Goal: Task Accomplishment & Management: Use online tool/utility

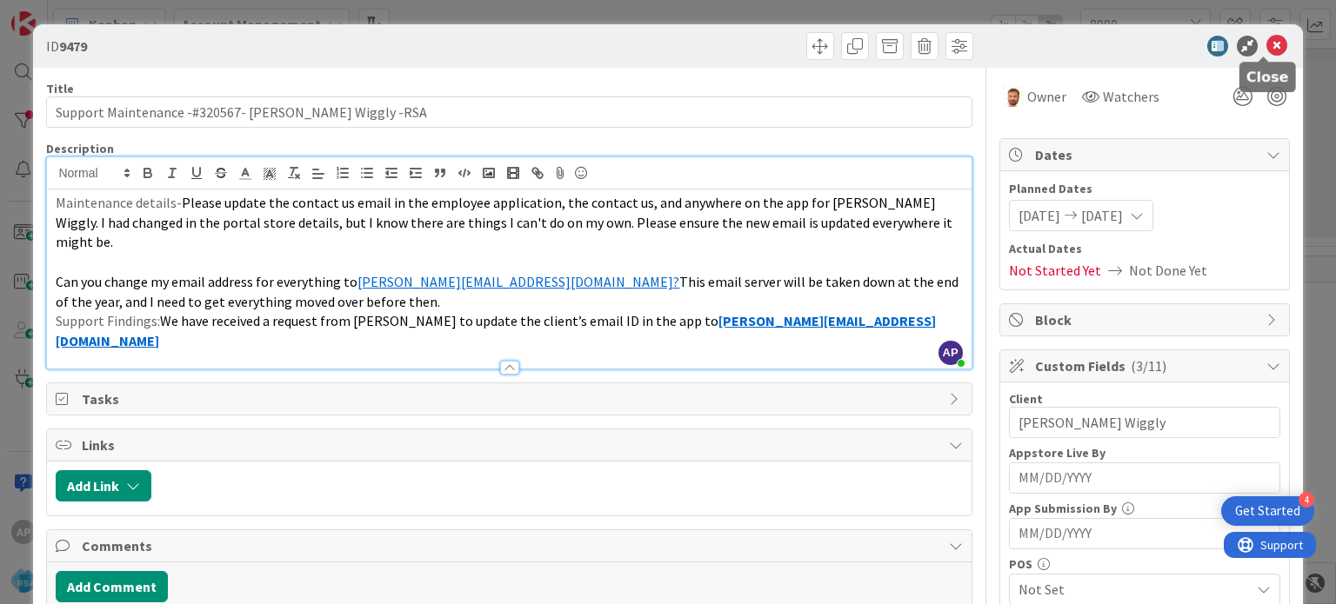
click at [1266, 43] on icon at bounding box center [1276, 46] width 21 height 21
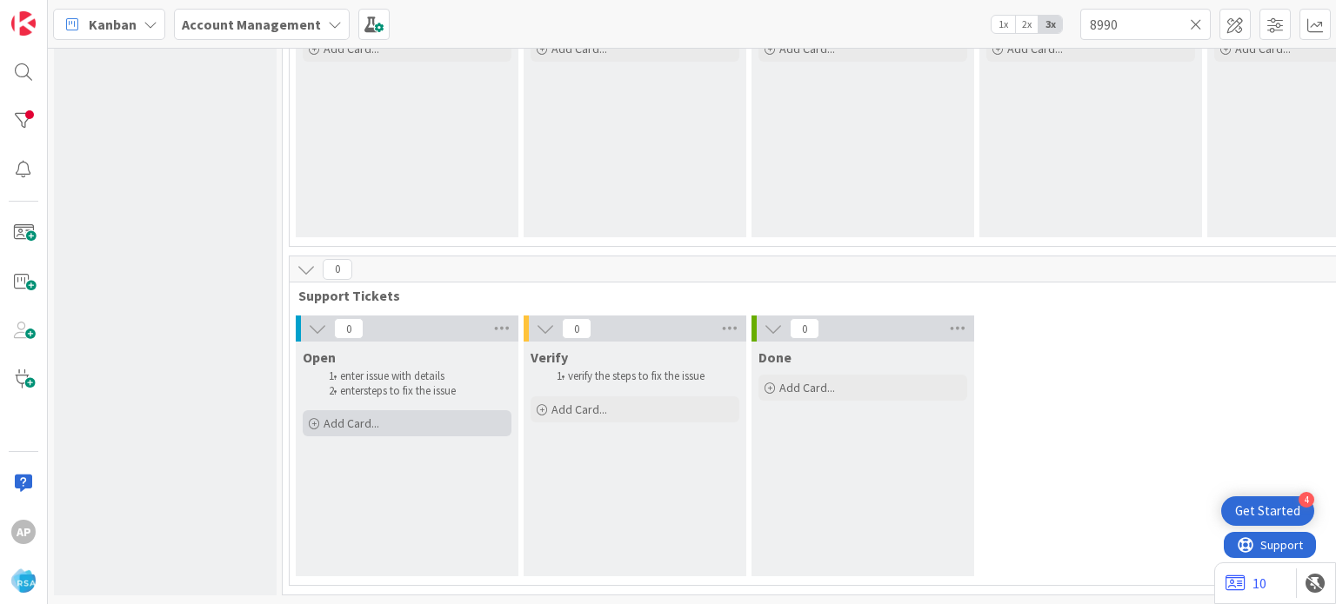
click at [390, 413] on div "Add Card..." at bounding box center [407, 423] width 209 height 26
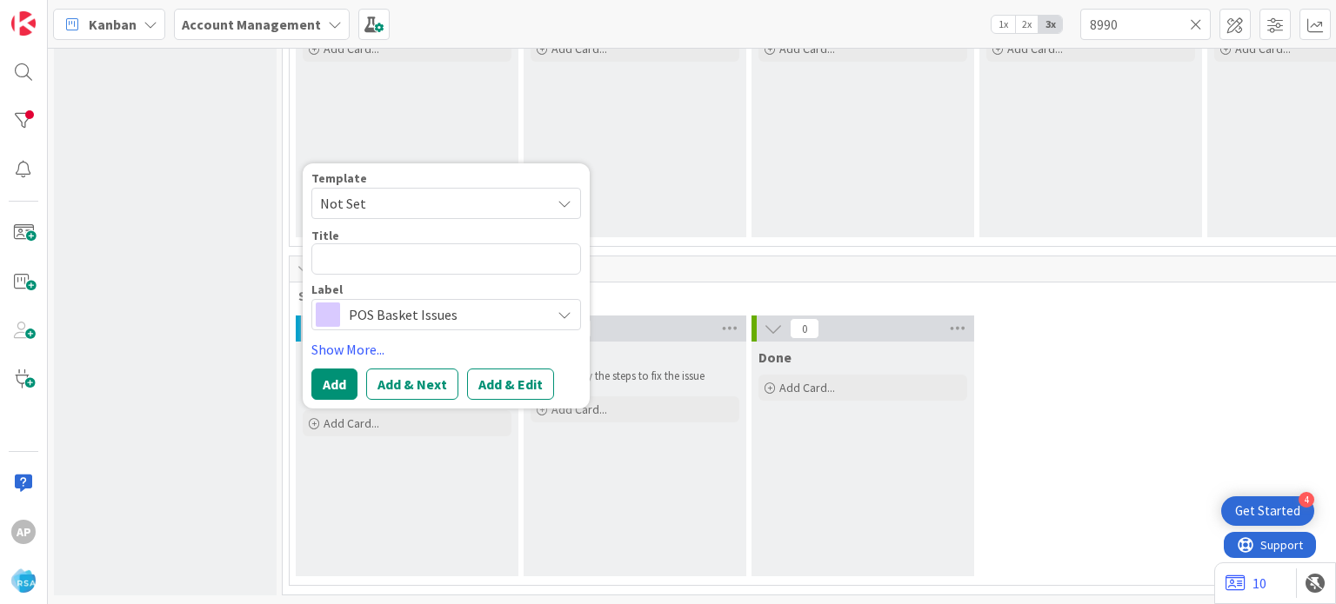
click at [369, 192] on span "Not Set" at bounding box center [428, 203] width 217 height 23
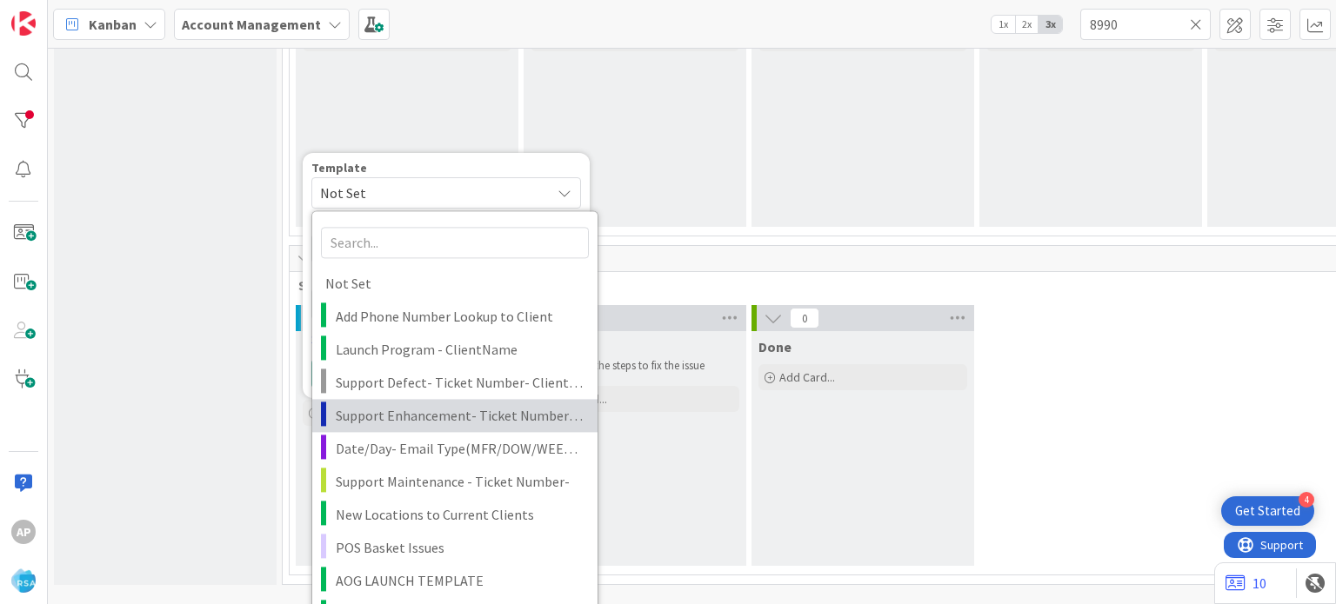
click at [397, 406] on span "Support Enhancement- Ticket Number- Client Name- Product Name" at bounding box center [460, 415] width 249 height 23
type textarea "x"
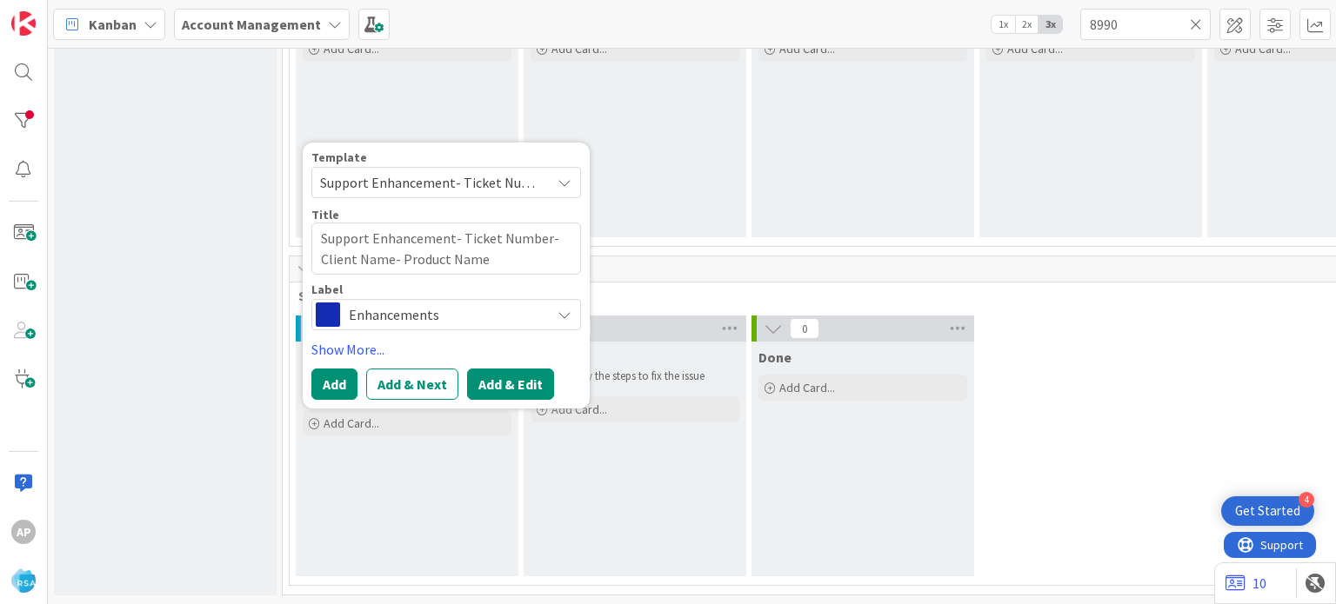
click at [493, 369] on button "Add & Edit" at bounding box center [510, 384] width 87 height 31
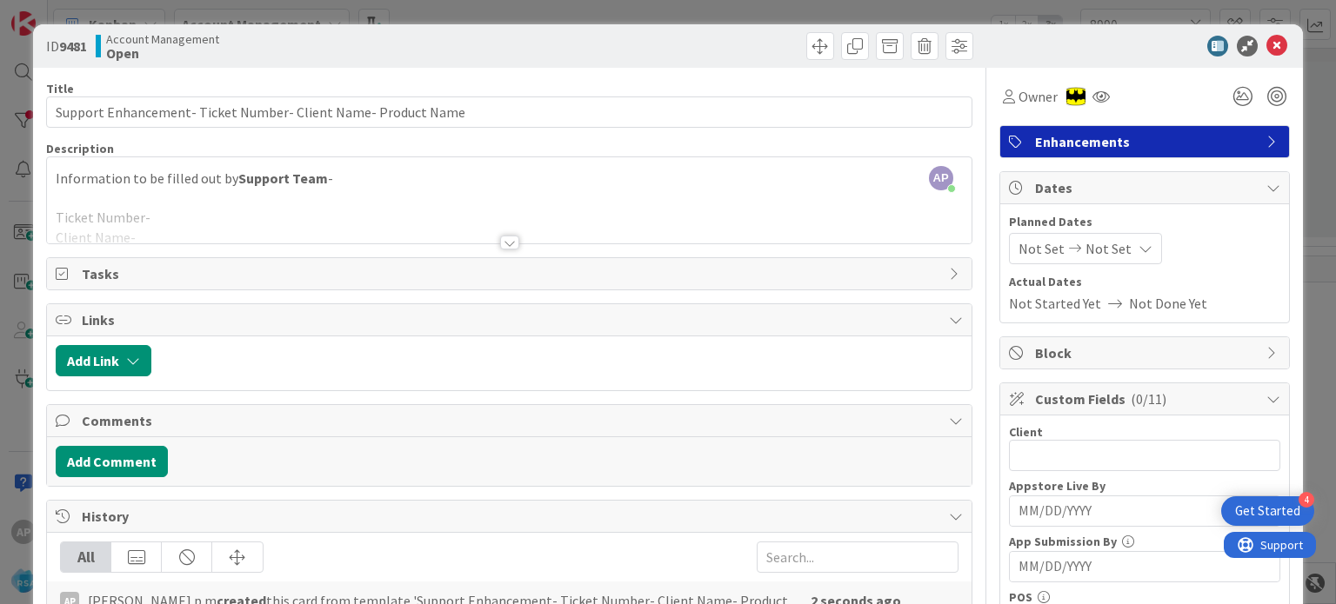
click at [502, 246] on div at bounding box center [509, 243] width 19 height 14
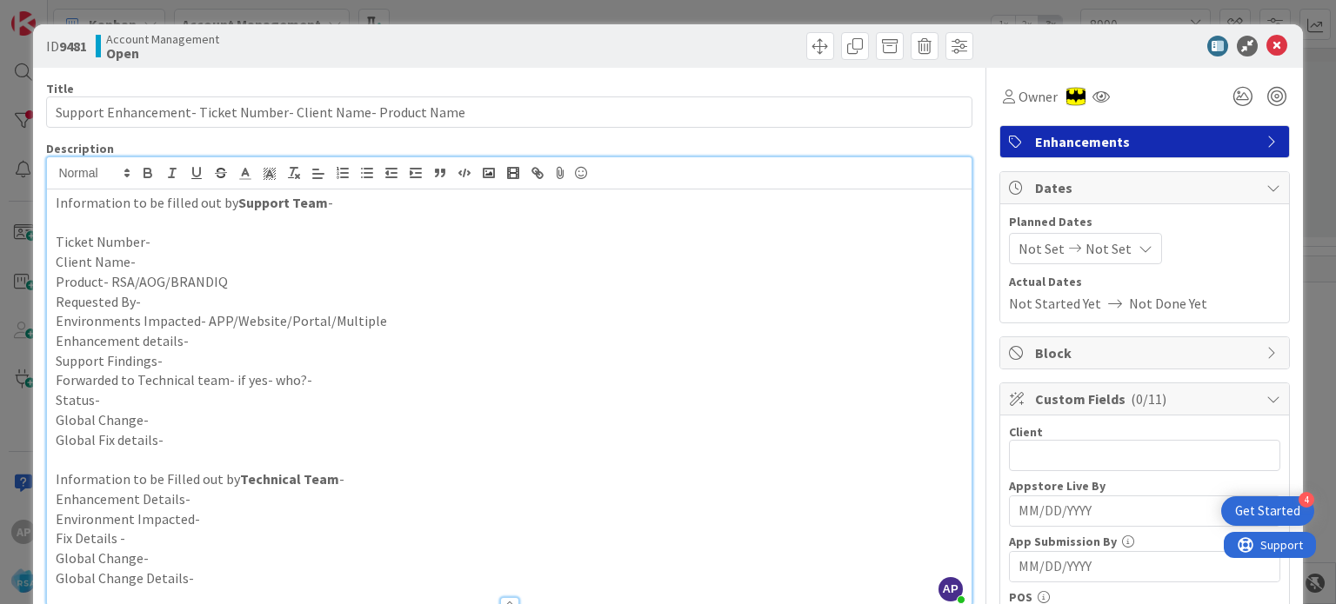
click at [176, 305] on p "Requested By-" at bounding box center [509, 302] width 906 height 20
click at [265, 329] on p "Environments Impacted- APP/Website/Portal/Multiple" at bounding box center [509, 321] width 906 height 20
click at [212, 356] on p "Support Findings-" at bounding box center [509, 361] width 906 height 20
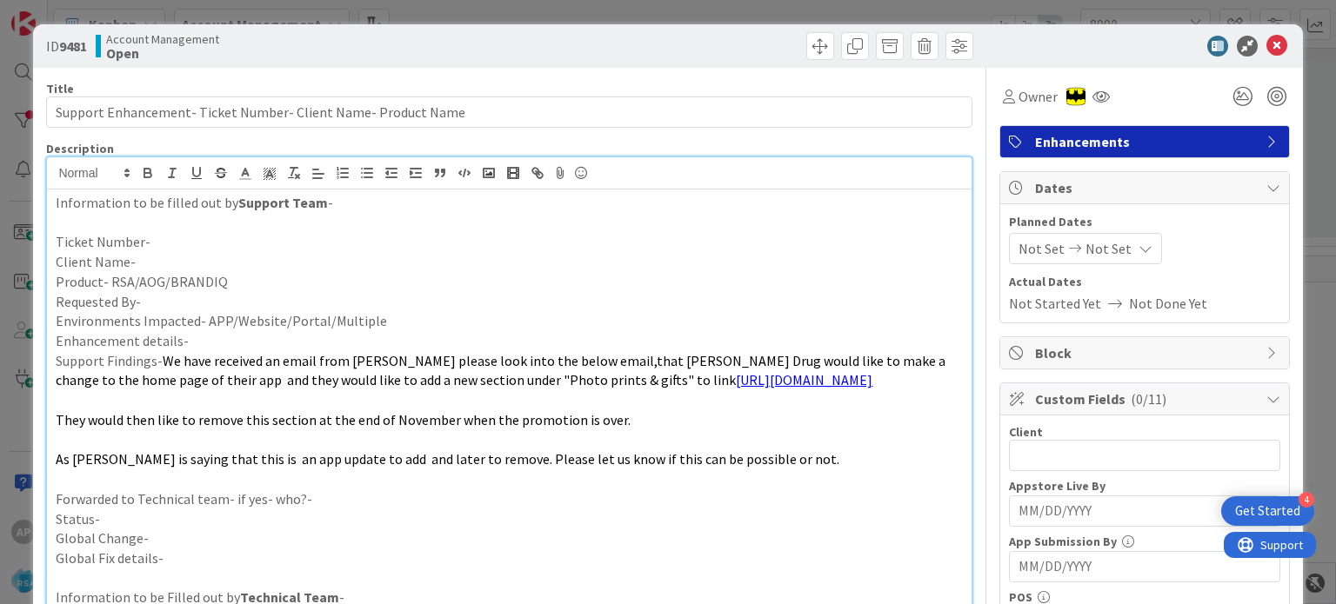
click at [233, 340] on p "Enhancement details-" at bounding box center [509, 341] width 906 height 20
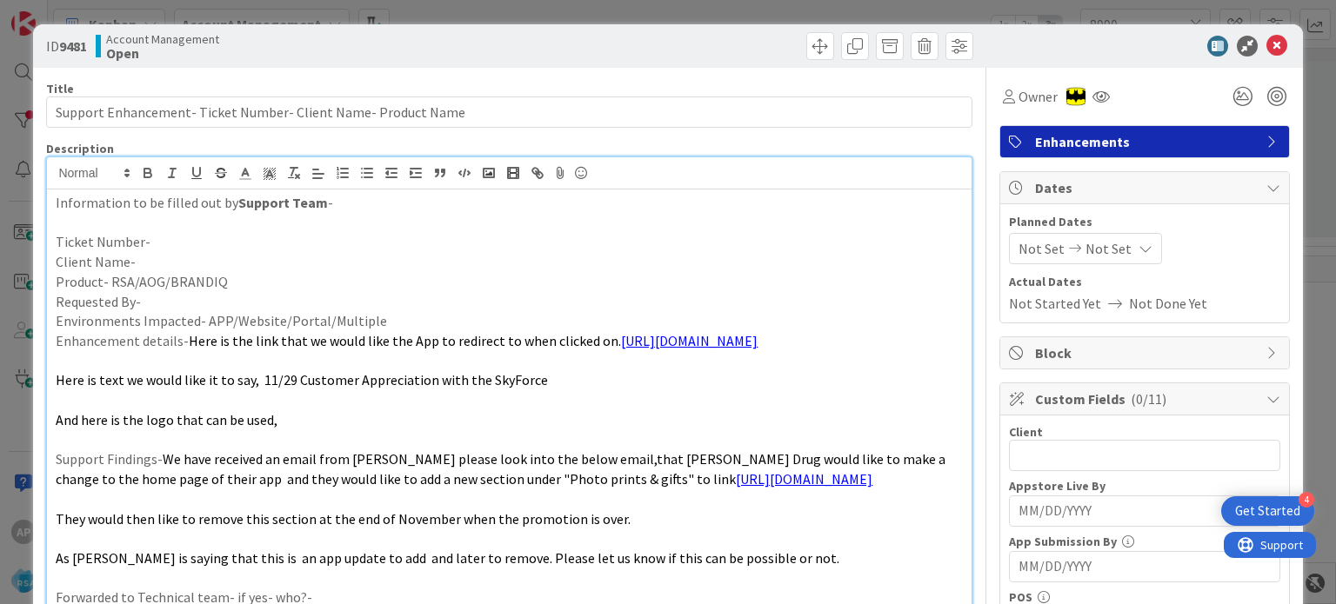
paste div
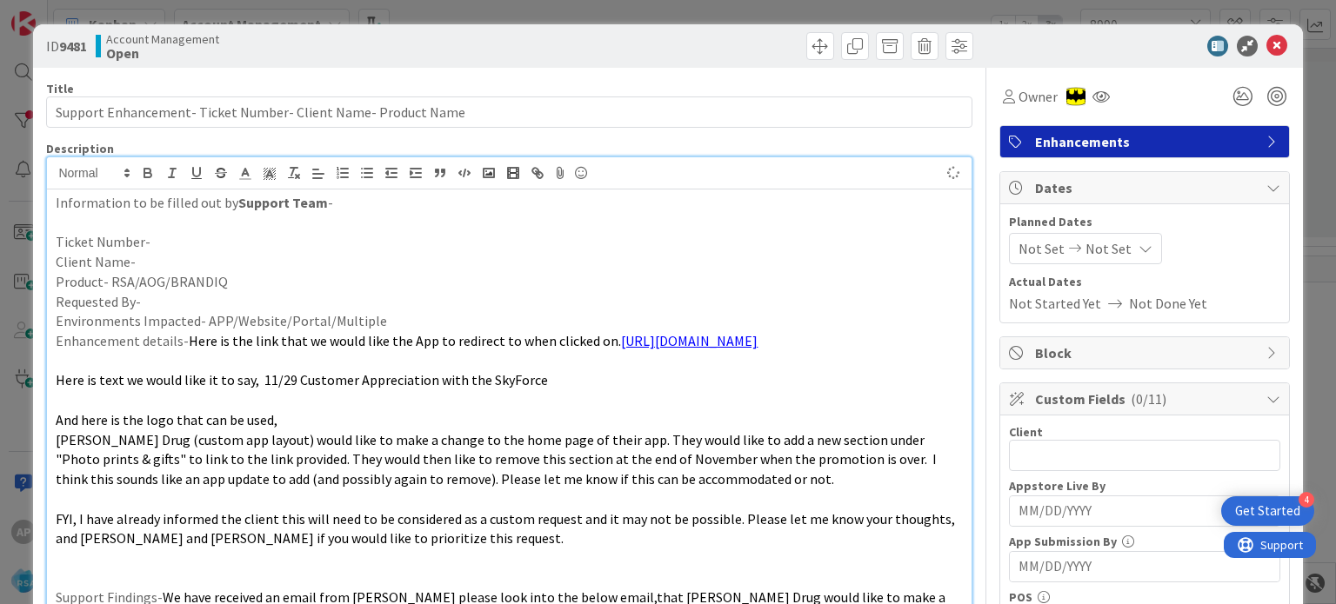
click at [176, 303] on p "Requested By-" at bounding box center [509, 302] width 906 height 20
click at [230, 282] on p "Product- RSA/AOG/BRANDIQ" at bounding box center [509, 282] width 906 height 20
click at [191, 270] on p "Client Name-" at bounding box center [509, 262] width 906 height 20
click at [167, 242] on p "Ticket Number-" at bounding box center [509, 242] width 906 height 20
click at [171, 239] on p "Ticket Number-" at bounding box center [509, 242] width 906 height 20
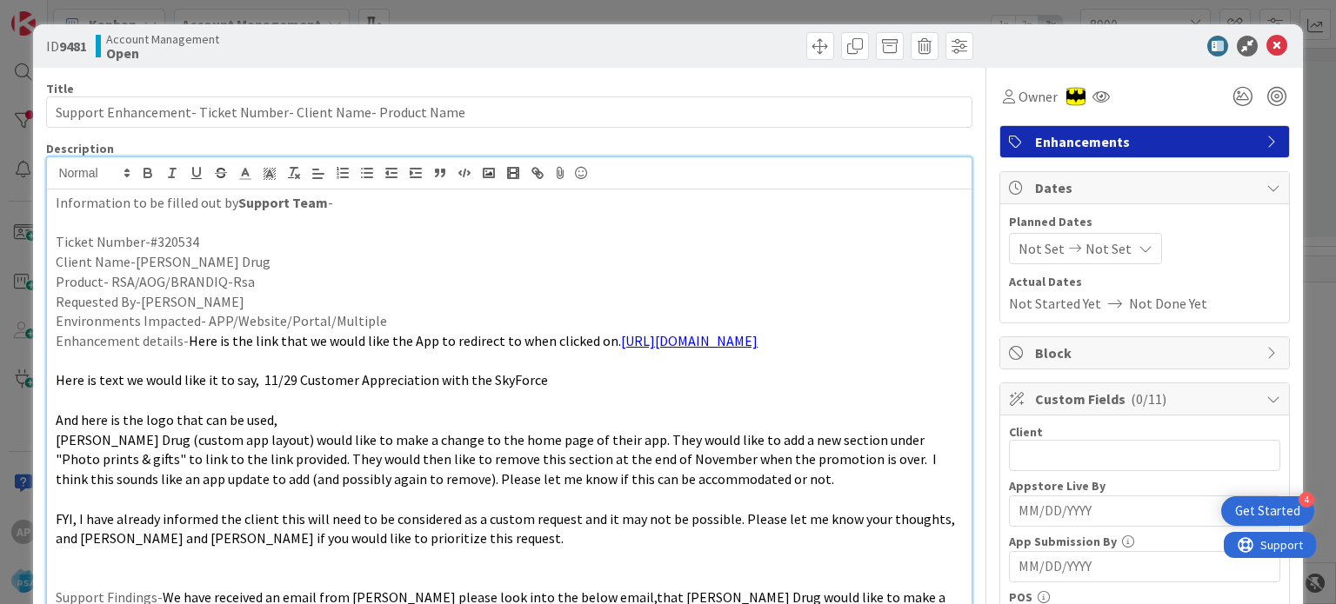
click at [153, 239] on p "Ticket Number-#320534" at bounding box center [509, 242] width 906 height 20
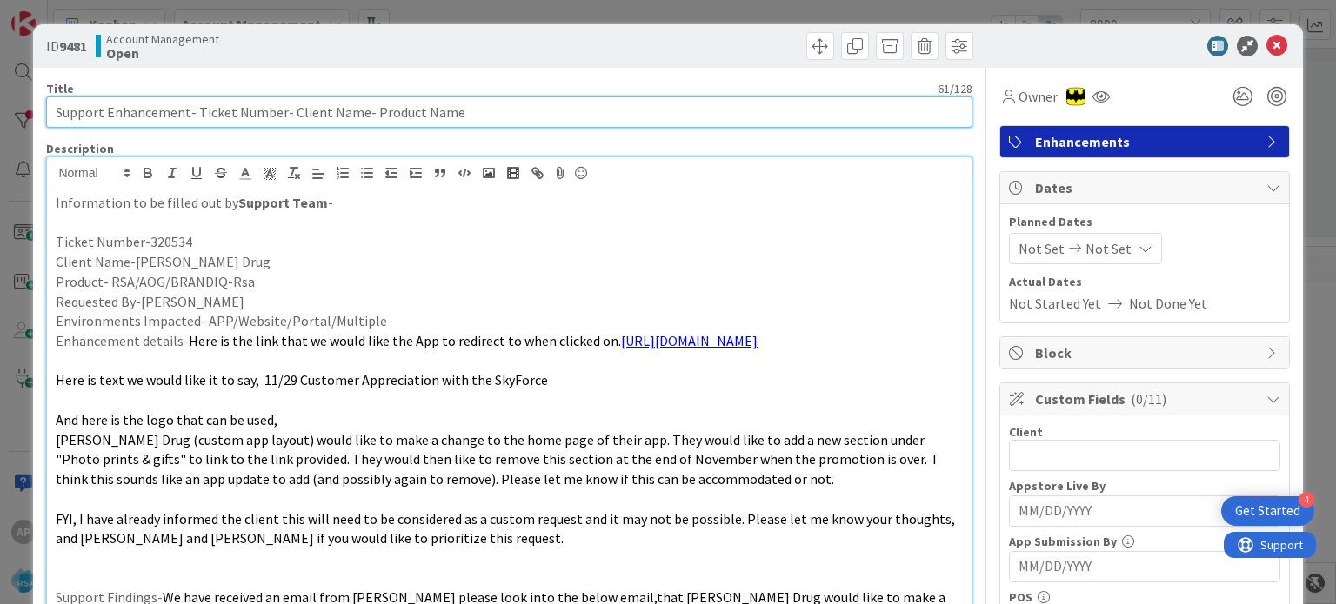
drag, startPoint x: 450, startPoint y: 113, endPoint x: 370, endPoint y: 103, distance: 80.6
click at [370, 103] on input "Support Enhancement- Ticket Number- Client Name- Product Name" at bounding box center [508, 112] width 925 height 31
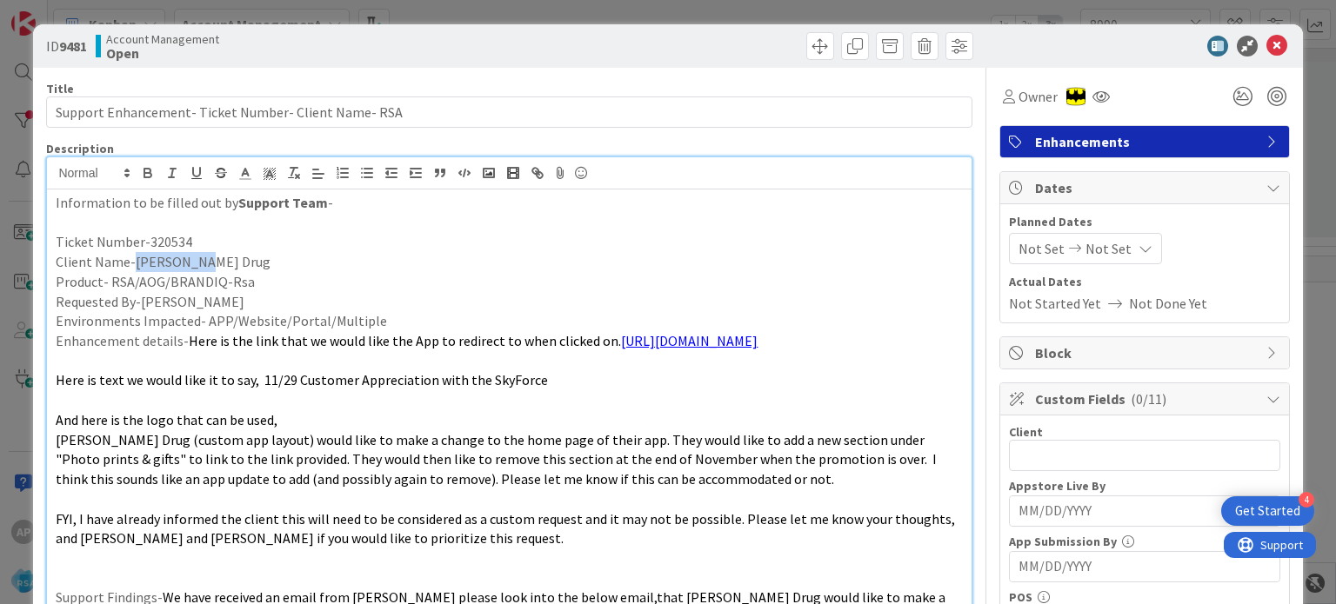
drag, startPoint x: 195, startPoint y: 261, endPoint x: 130, endPoint y: 263, distance: 64.4
click at [130, 263] on p "Client Name-[PERSON_NAME] Drug" at bounding box center [509, 262] width 906 height 20
copy p "[PERSON_NAME] Drug"
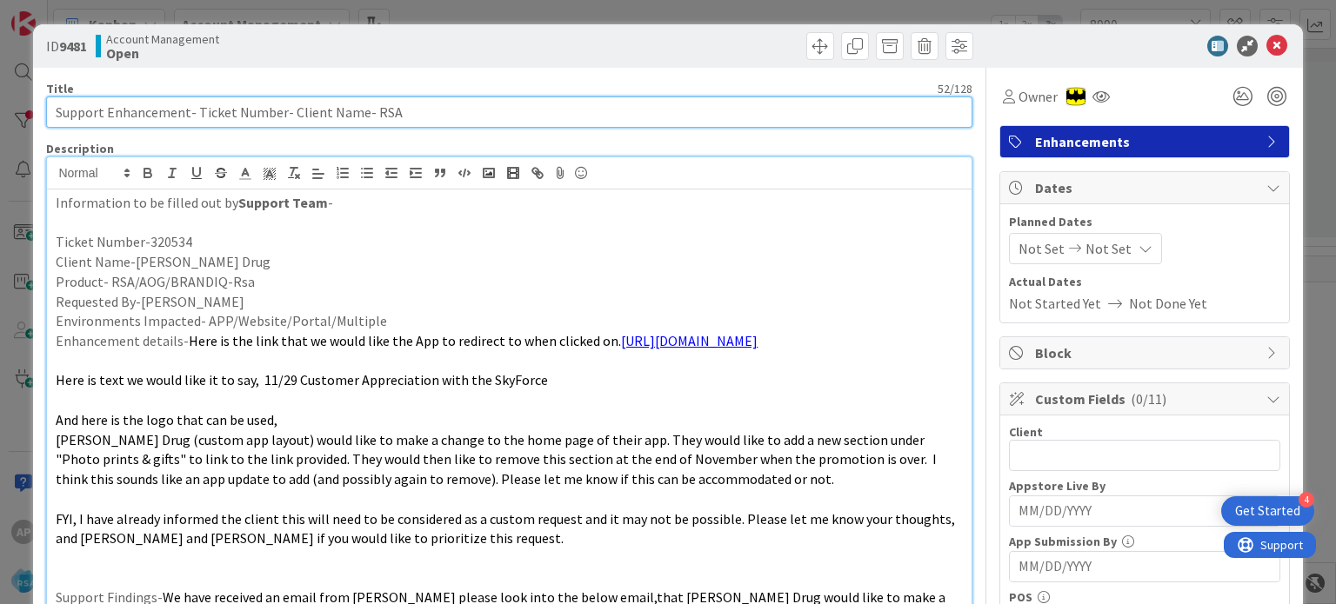
drag, startPoint x: 285, startPoint y: 109, endPoint x: 357, endPoint y: 119, distance: 72.1
click at [357, 119] on input "Support Enhancement- Ticket Number- Client Name- RSA" at bounding box center [508, 112] width 925 height 31
paste input "[PERSON_NAME] Drug"
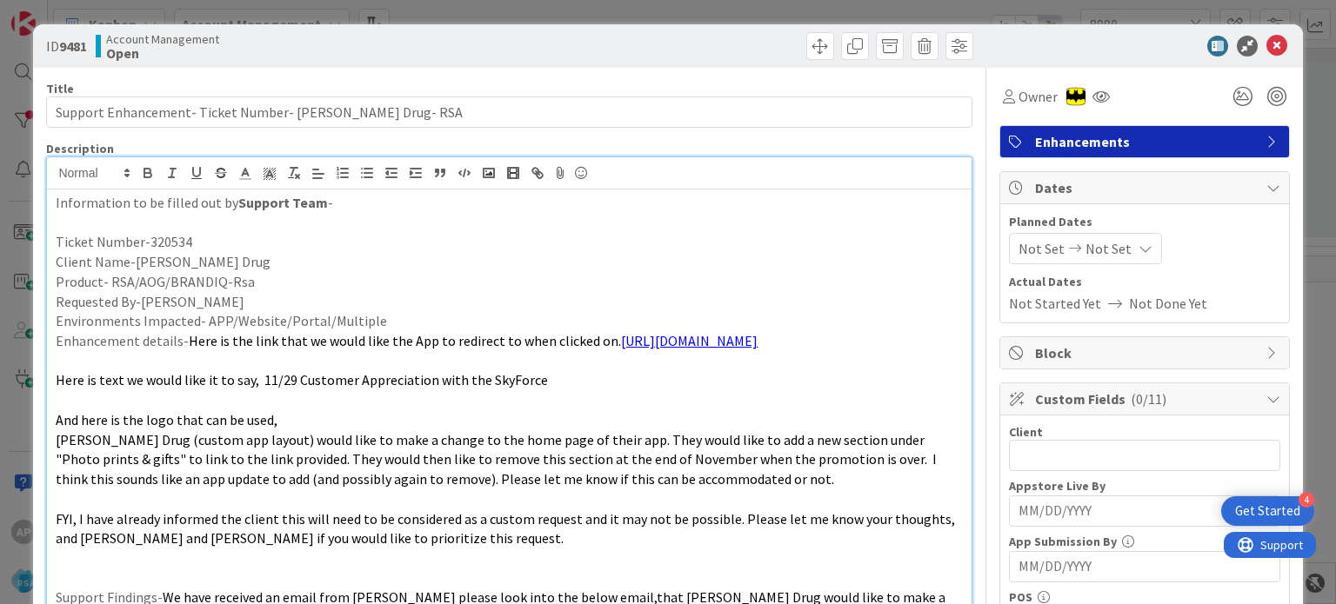
click at [158, 244] on p "Ticket Number-320534" at bounding box center [509, 242] width 906 height 20
copy p "320534"
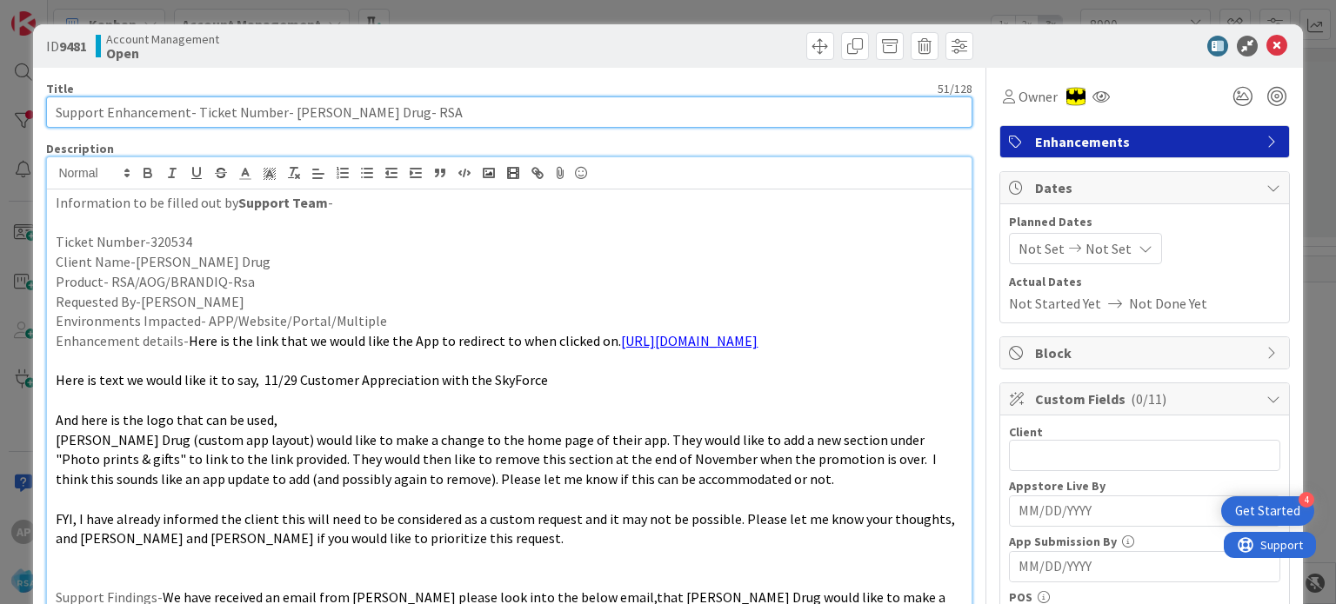
drag, startPoint x: 193, startPoint y: 110, endPoint x: 277, endPoint y: 124, distance: 85.6
click at [277, 124] on input "Support Enhancement- Ticket Number- [PERSON_NAME] Drug- RSA" at bounding box center [508, 112] width 925 height 31
paste input "320534"
type input "Support Enhancement- 320534- [PERSON_NAME] Drug- RSA"
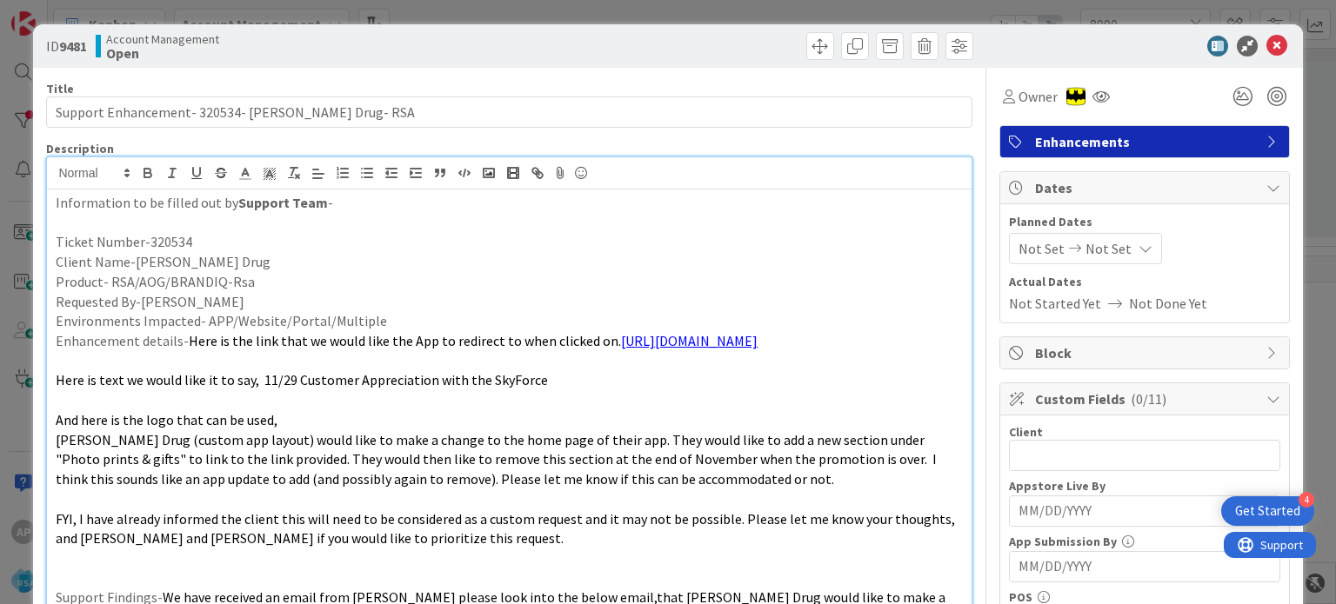
click at [1032, 250] on span "Not Set" at bounding box center [1041, 248] width 46 height 21
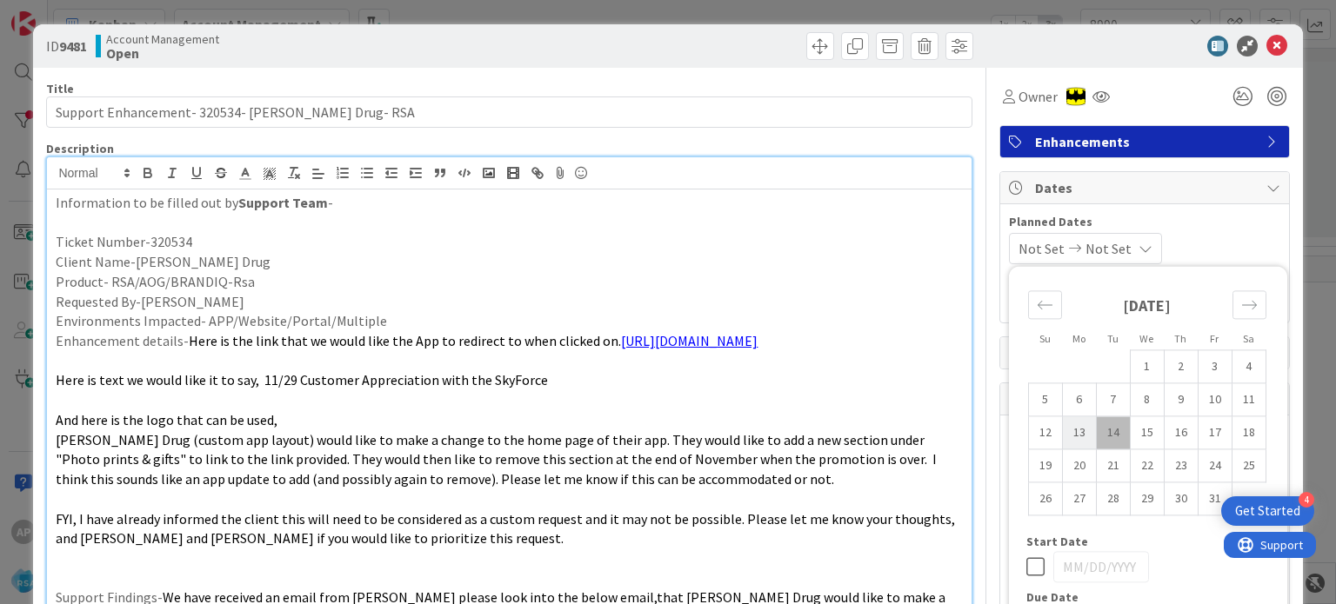
click at [1070, 430] on td "13" at bounding box center [1079, 433] width 34 height 33
type input "[DATE]"
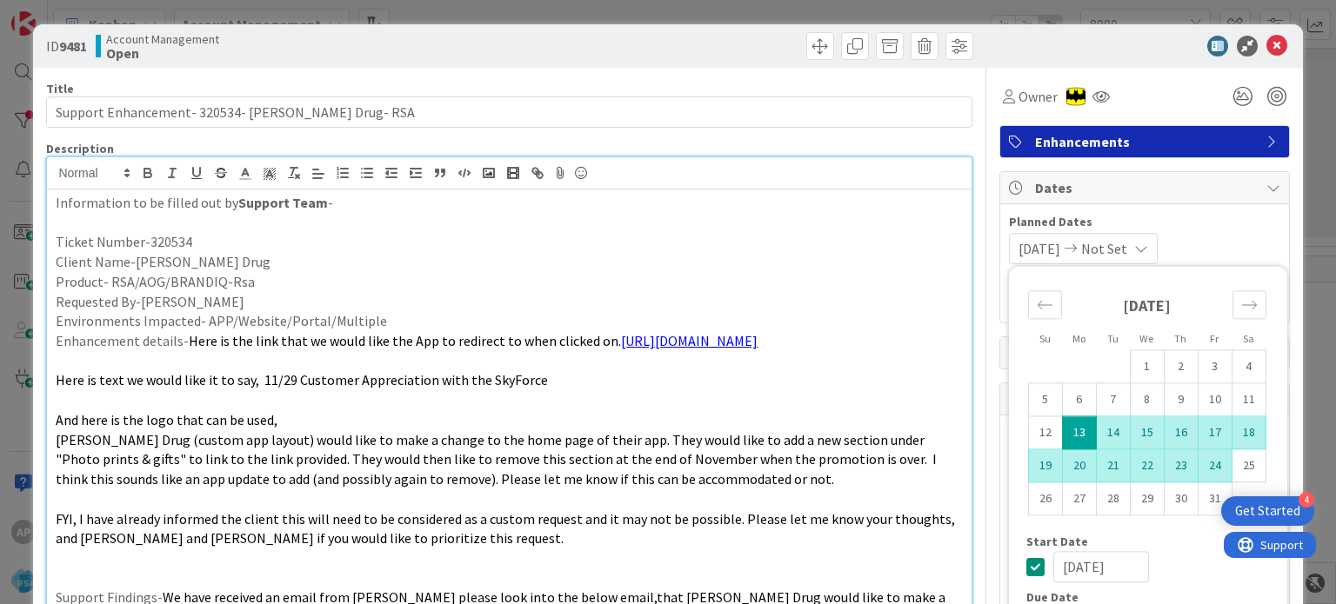
click at [1197, 462] on td "24" at bounding box center [1214, 466] width 34 height 33
type input "[DATE]"
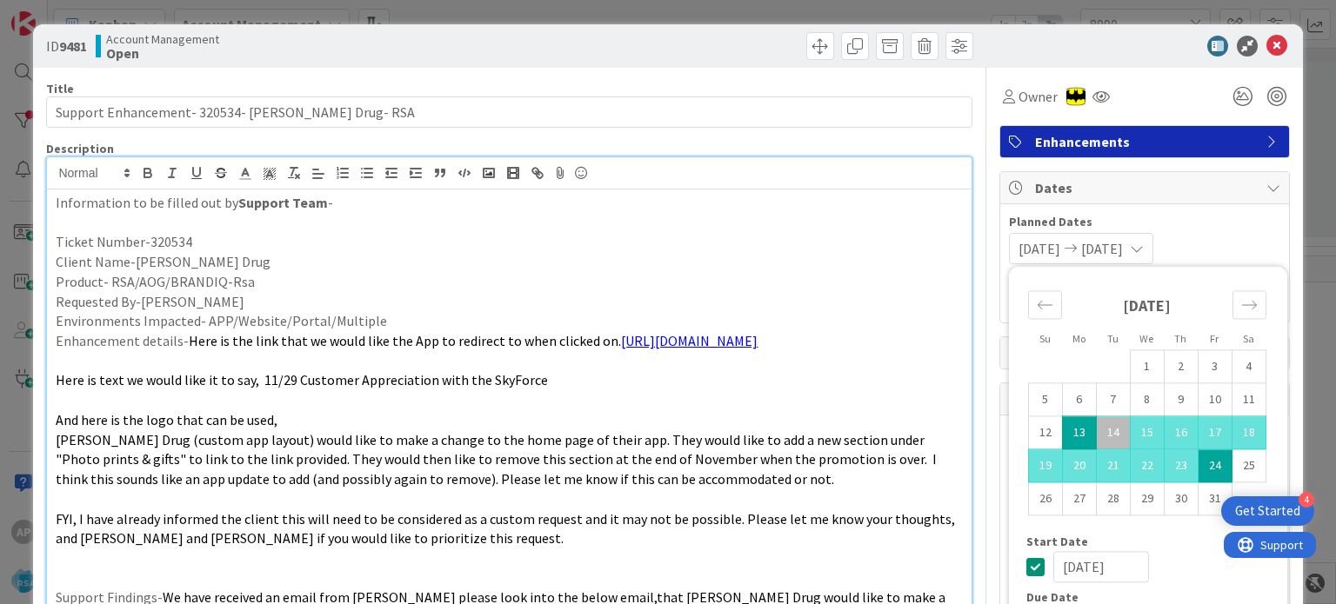
click at [897, 255] on p "Client Name-[PERSON_NAME] Drug" at bounding box center [509, 262] width 906 height 20
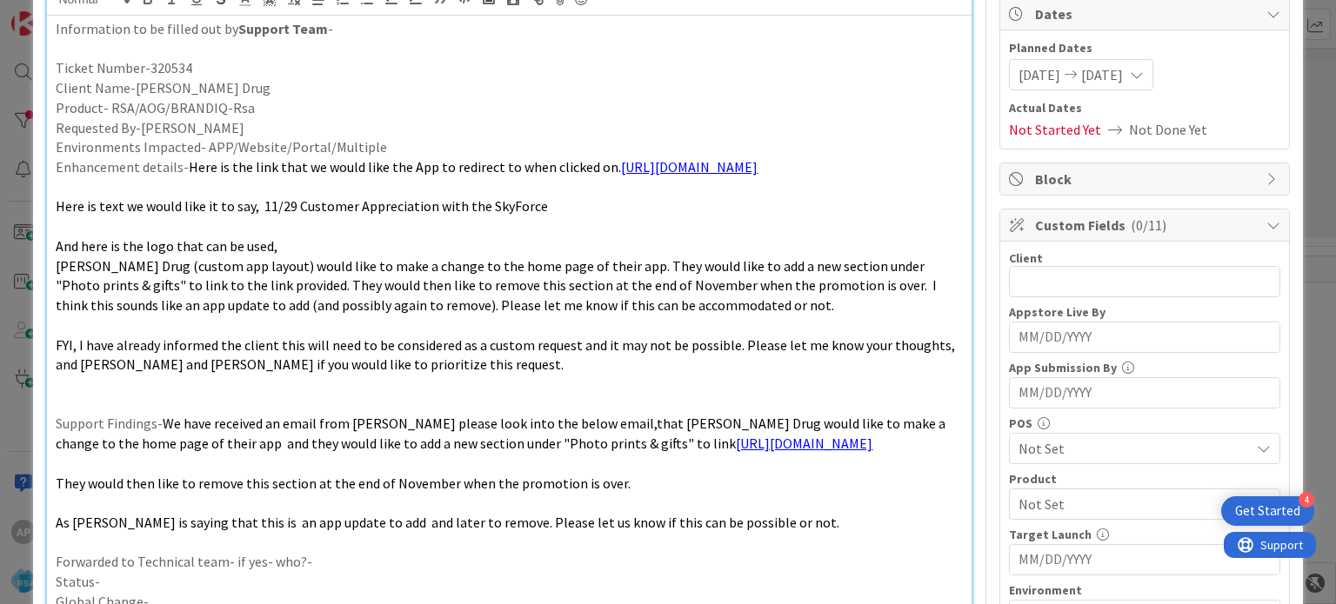
scroll to position [176, 0]
click at [1037, 285] on input "text" at bounding box center [1144, 279] width 271 height 31
type input "K"
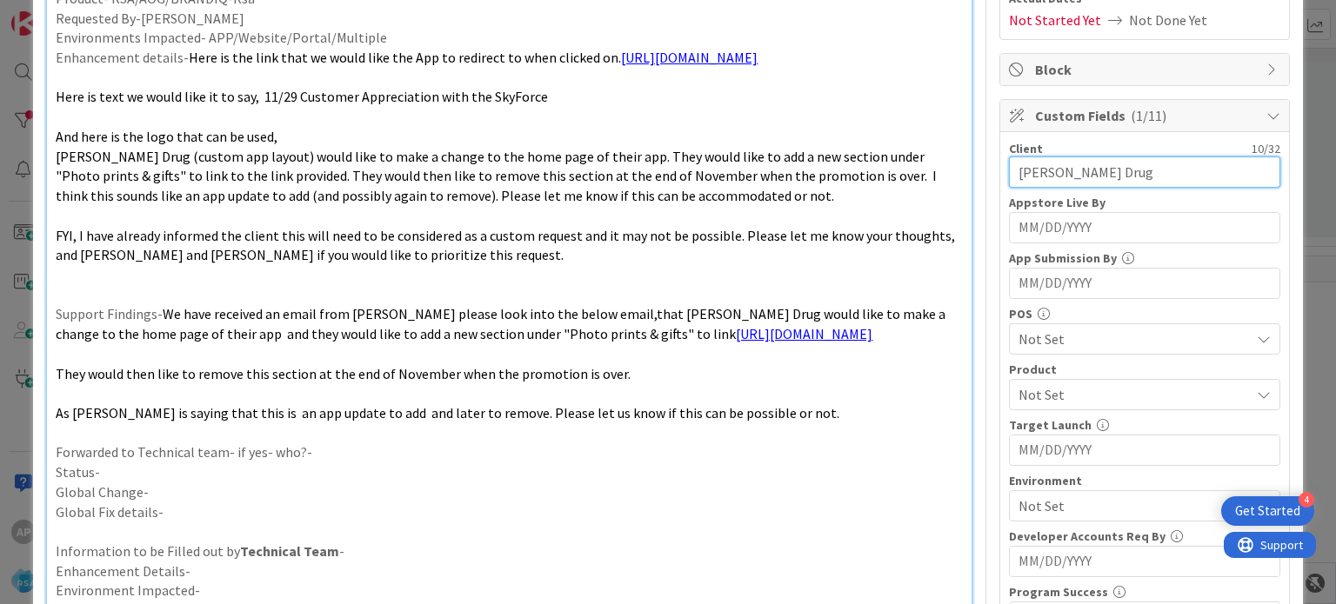
scroll to position [294, 0]
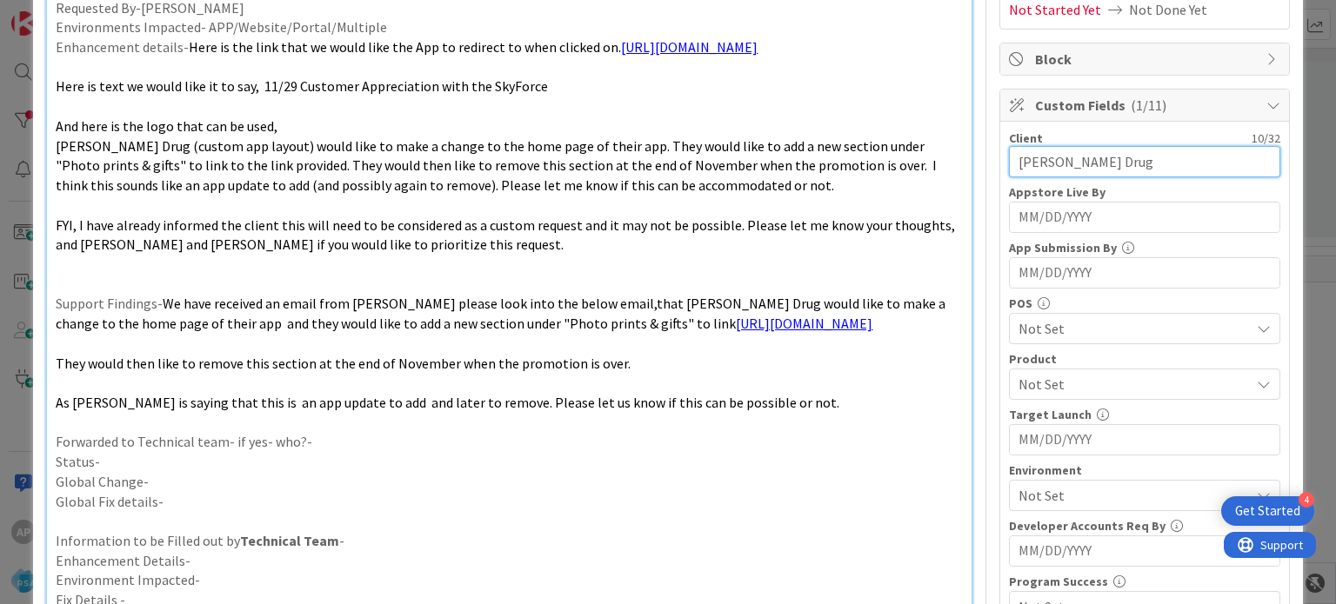
type input "[PERSON_NAME] Drug"
click at [1033, 493] on span "Not Set" at bounding box center [1133, 495] width 231 height 21
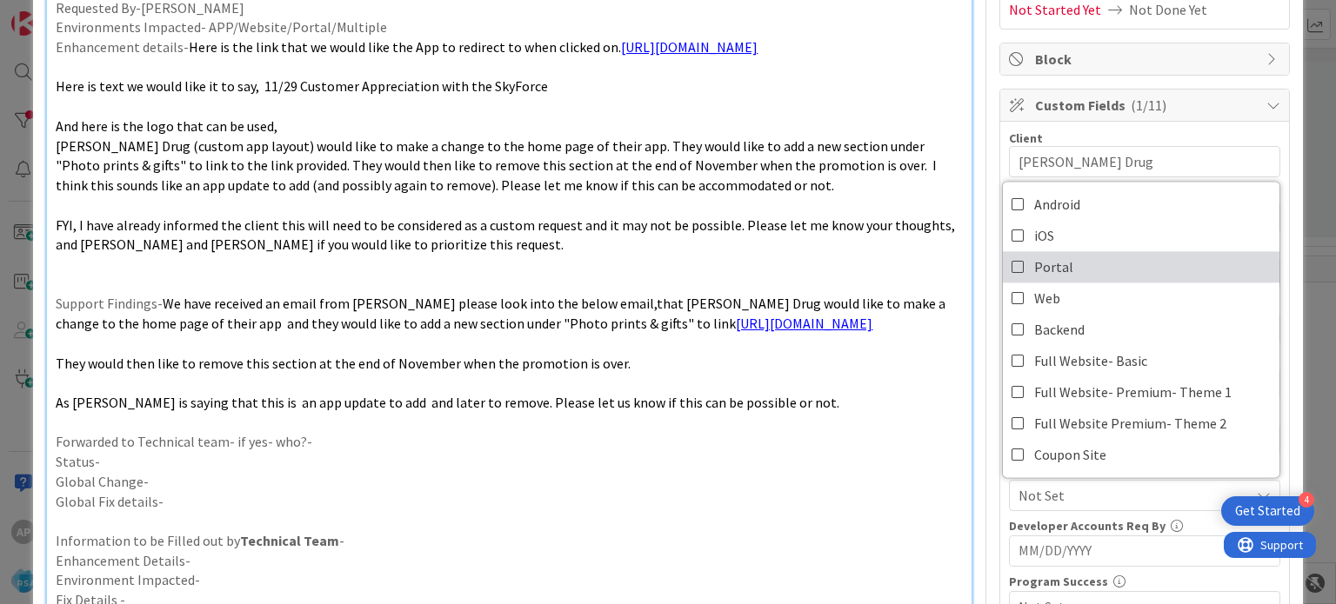
click at [1050, 263] on span "Portal" at bounding box center [1053, 267] width 39 height 26
click at [835, 390] on p at bounding box center [509, 383] width 906 height 20
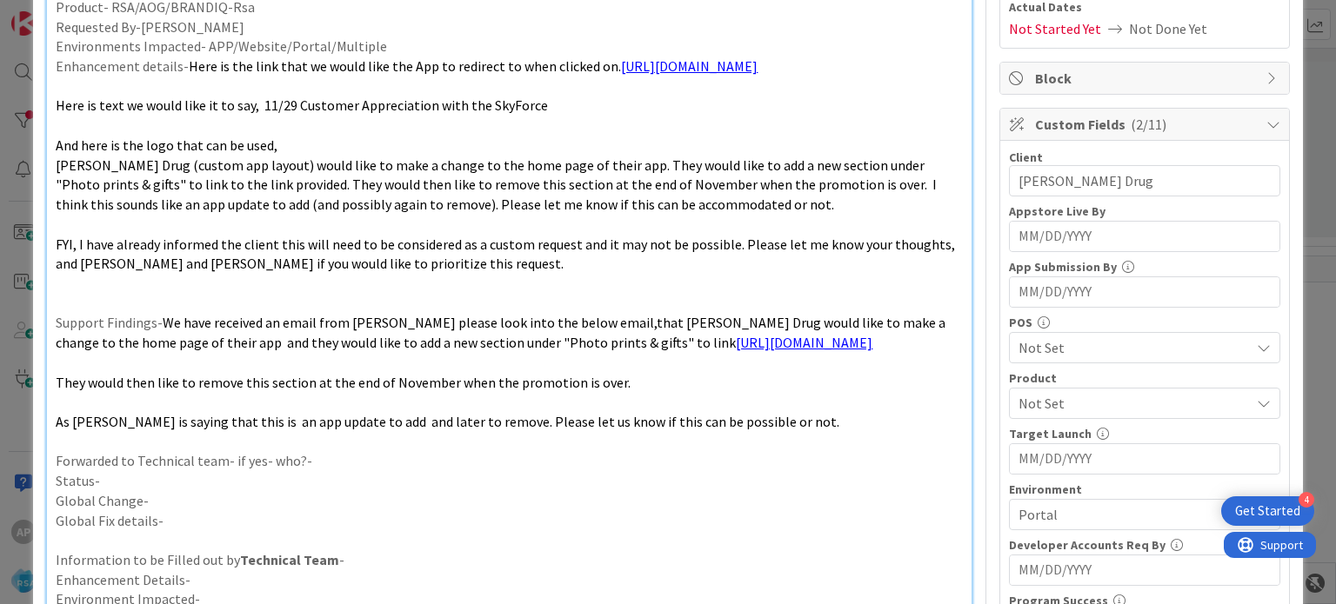
scroll to position [277, 0]
click at [362, 453] on p "Forwarded to Technical team- if yes- who?-" at bounding box center [509, 460] width 906 height 20
click at [292, 473] on p "Status-" at bounding box center [509, 480] width 906 height 20
